Goal: Find specific page/section: Find specific page/section

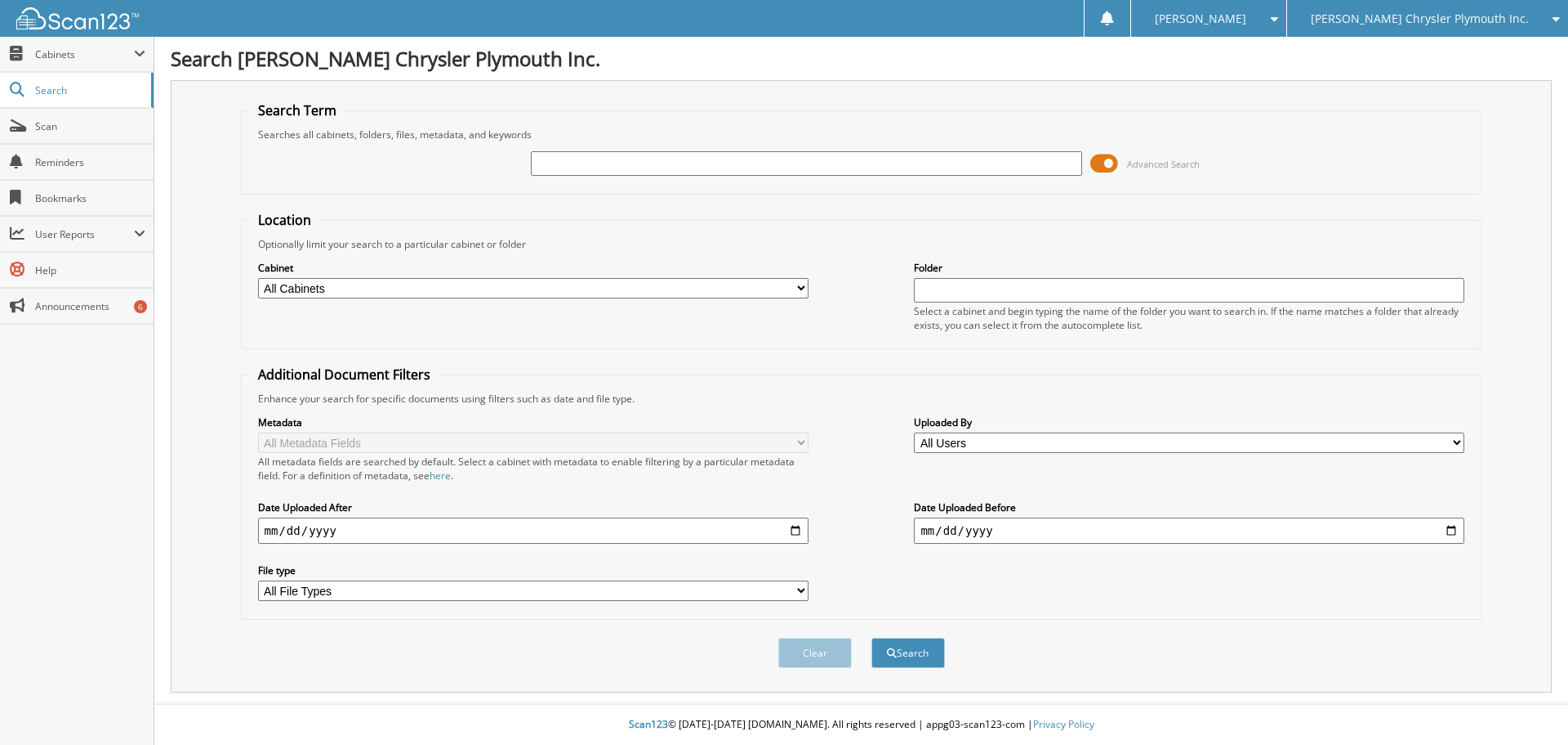
click at [816, 163] on input "text" at bounding box center [806, 163] width 550 height 25
type input "42970"
click at [872, 638] on button "Search" at bounding box center [908, 652] width 74 height 30
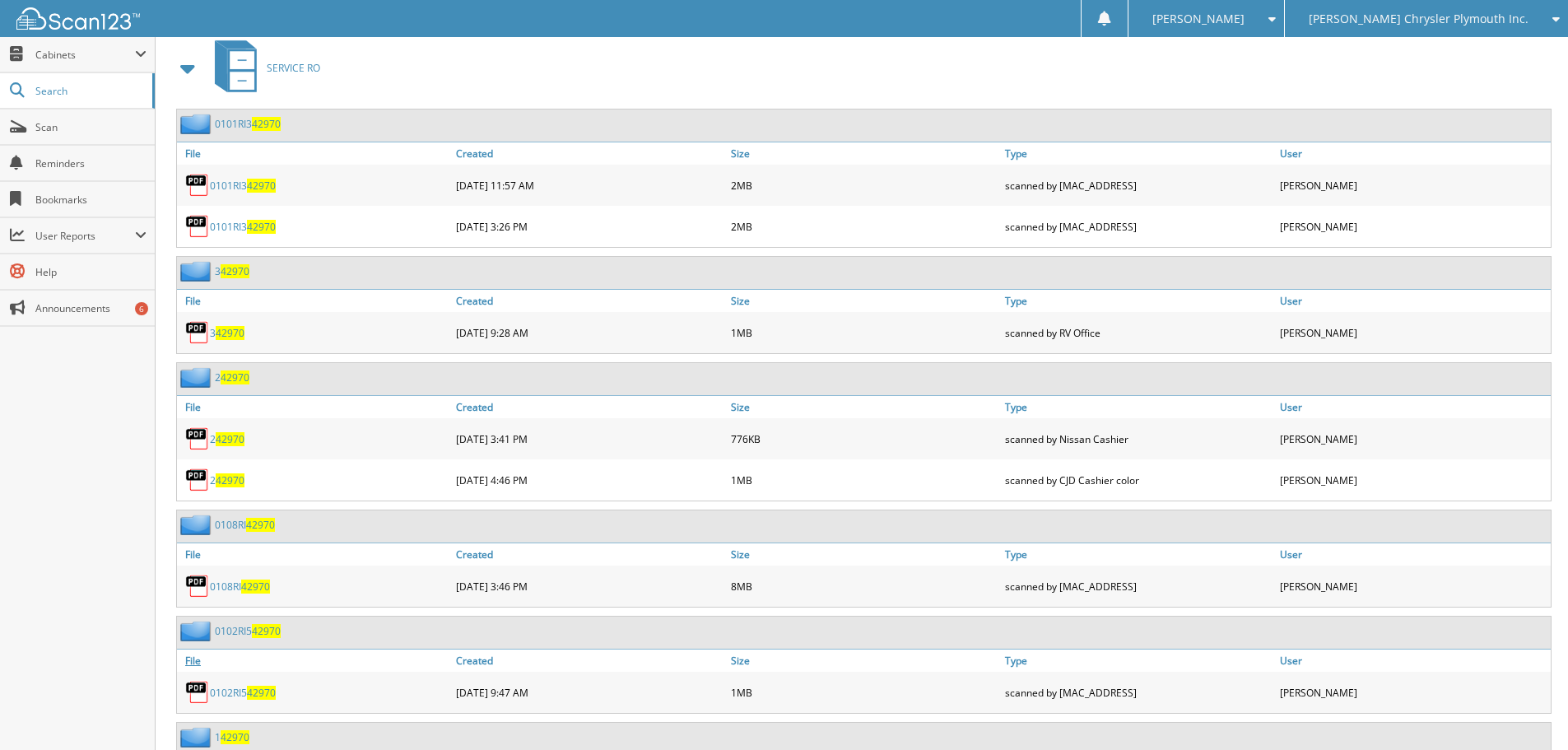
scroll to position [741, 0]
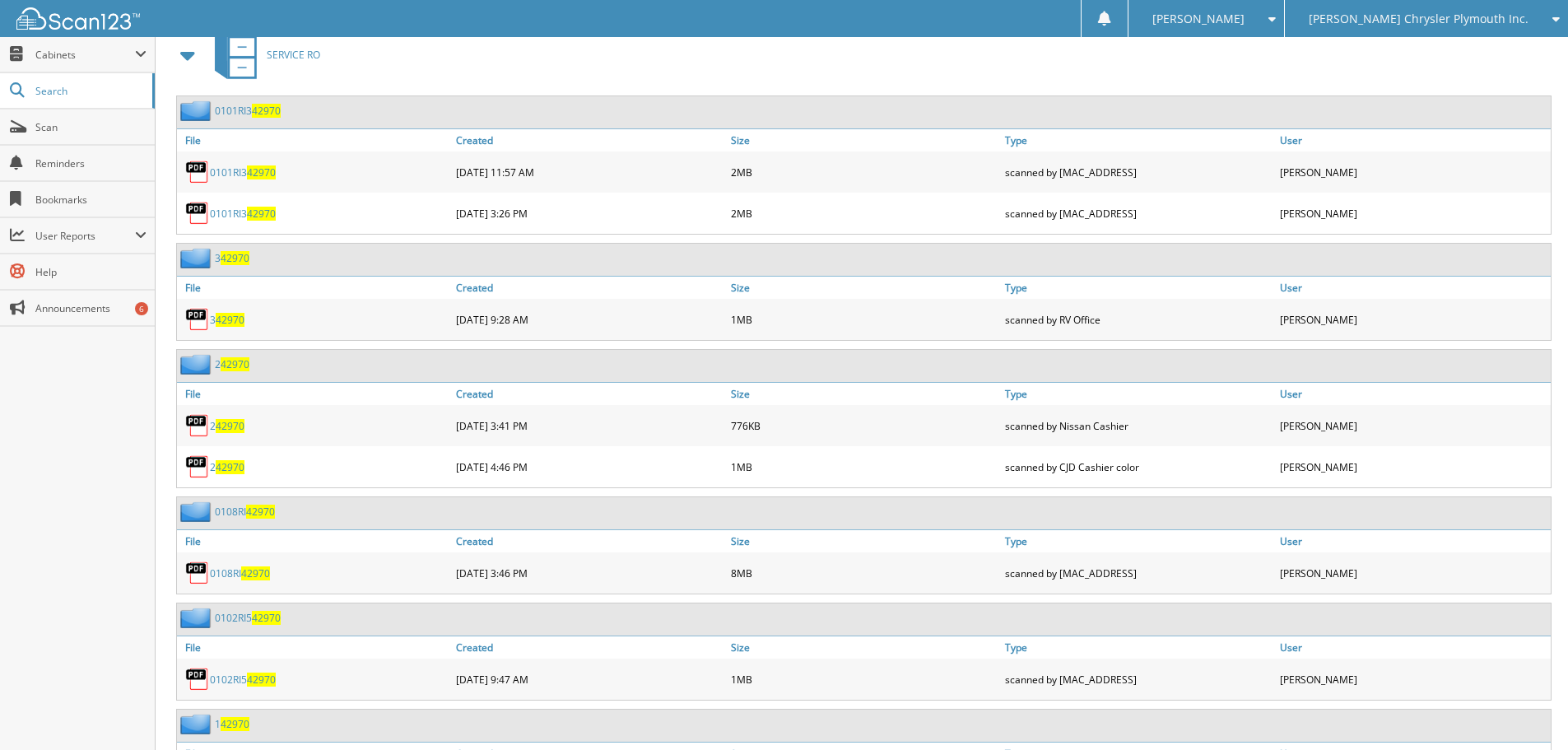
click at [241, 578] on link "0108RI 42970" at bounding box center [240, 573] width 60 height 14
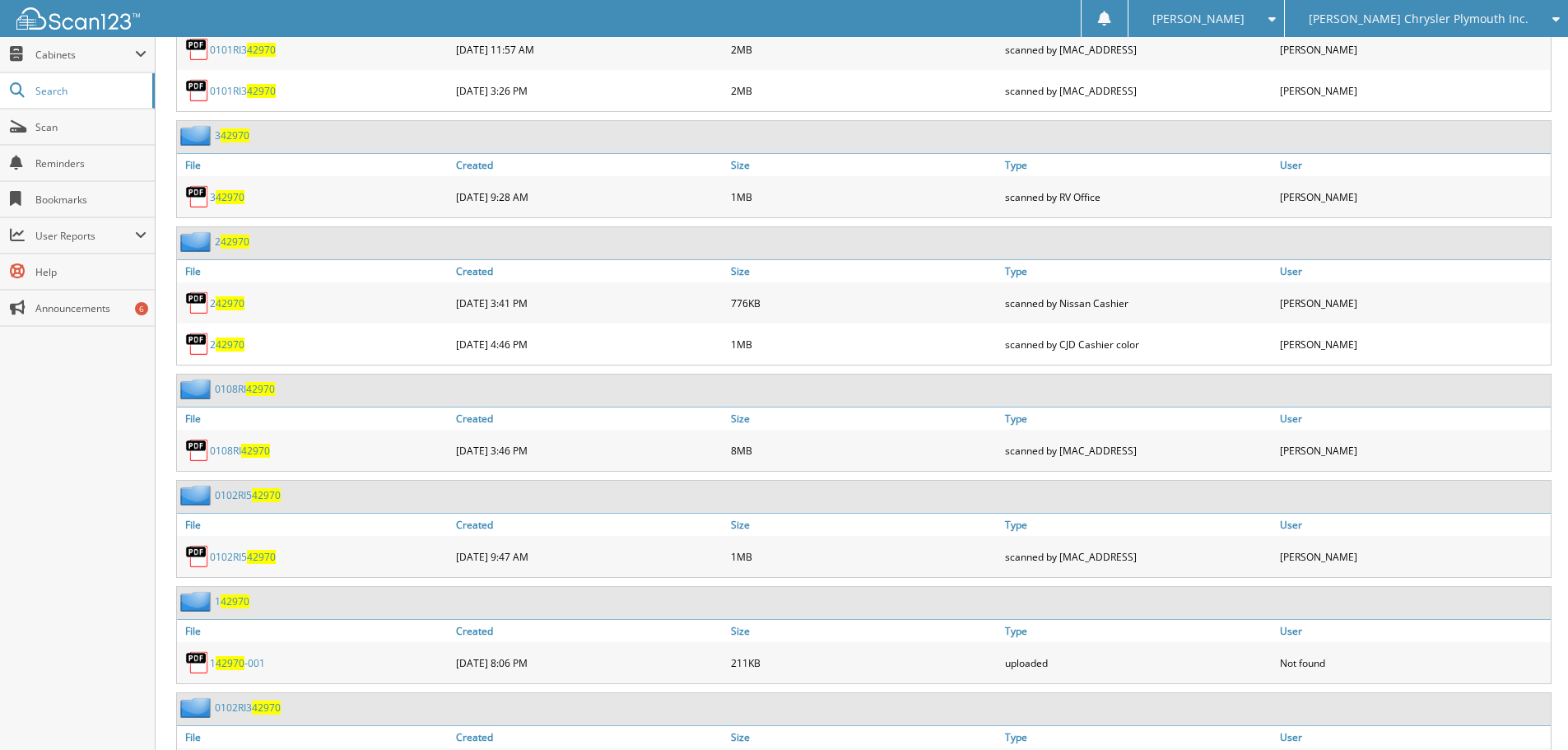
scroll to position [905, 0]
